Goal: Complete application form

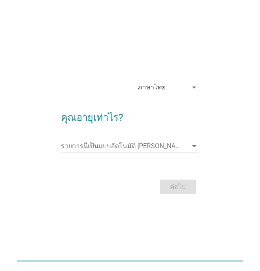
click at [193, 151] on icon "arrow_drop_down" at bounding box center [194, 146] width 10 height 10
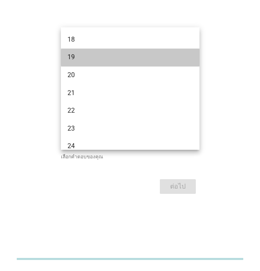
click at [105, 60] on div "19" at bounding box center [124, 59] width 115 height 10
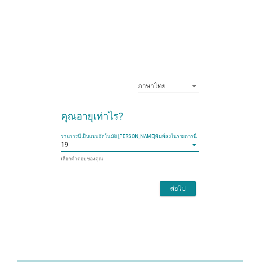
click at [180, 194] on div "ต่อไป" at bounding box center [177, 189] width 23 height 10
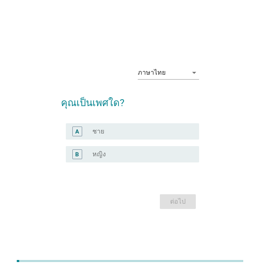
click at [170, 158] on div "radio_button_unchecked หญิง" at bounding box center [139, 154] width 94 height 8
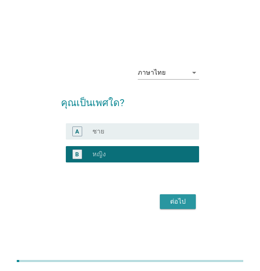
click at [185, 207] on div "ต่อไป" at bounding box center [177, 202] width 23 height 10
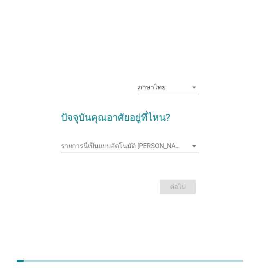
click at [187, 153] on input "รายการนี้เป็นแบบอัตโนมัติ คุณสามารถพิมพ์ลงในรายการนี้" at bounding box center [124, 146] width 127 height 13
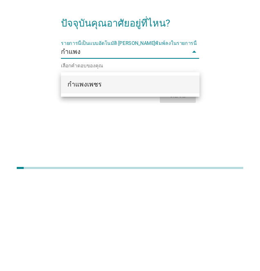
type input "กำแพงเพชร"
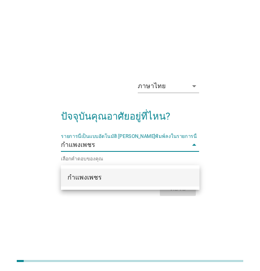
click at [182, 176] on div "กำแพงเพชร" at bounding box center [124, 178] width 115 height 10
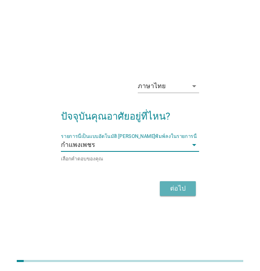
click at [184, 194] on div "ต่อไป" at bounding box center [177, 189] width 23 height 10
